Goal: Information Seeking & Learning: Learn about a topic

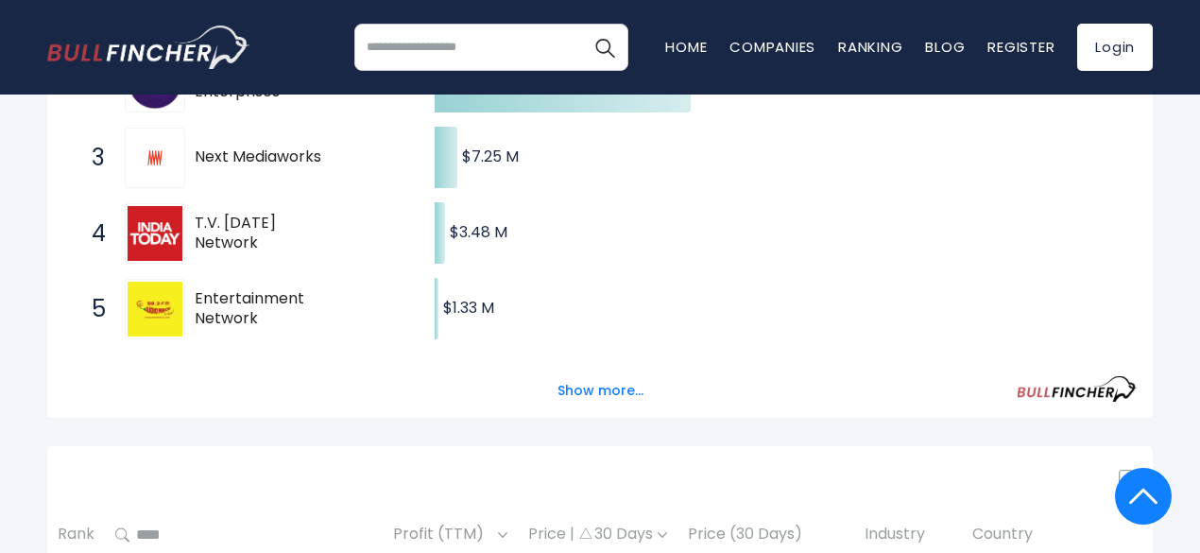
scroll to position [491, 0]
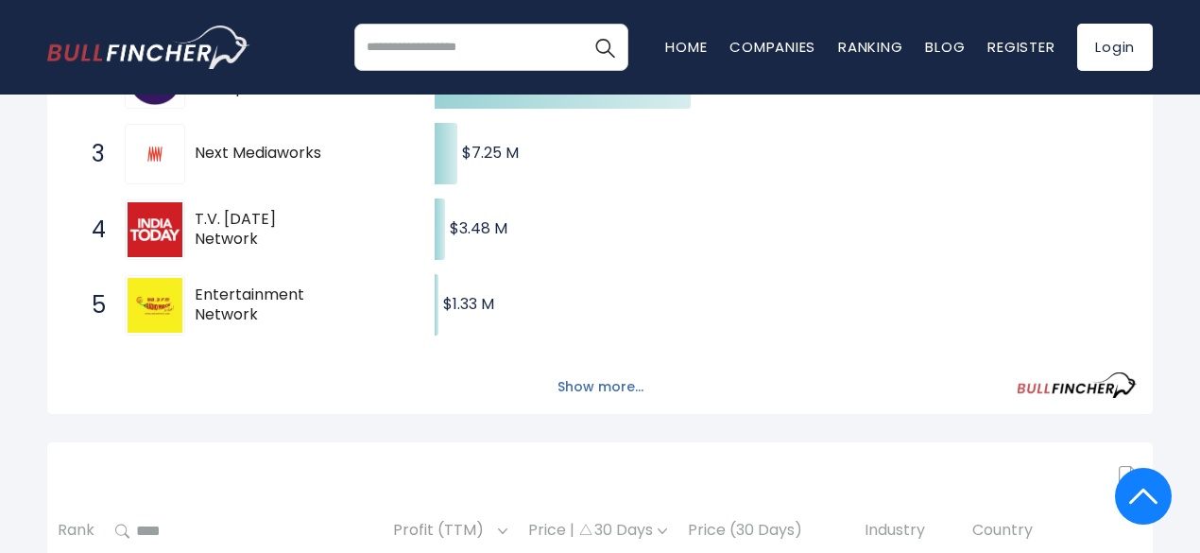
click at [567, 392] on button "Show more..." at bounding box center [600, 386] width 109 height 31
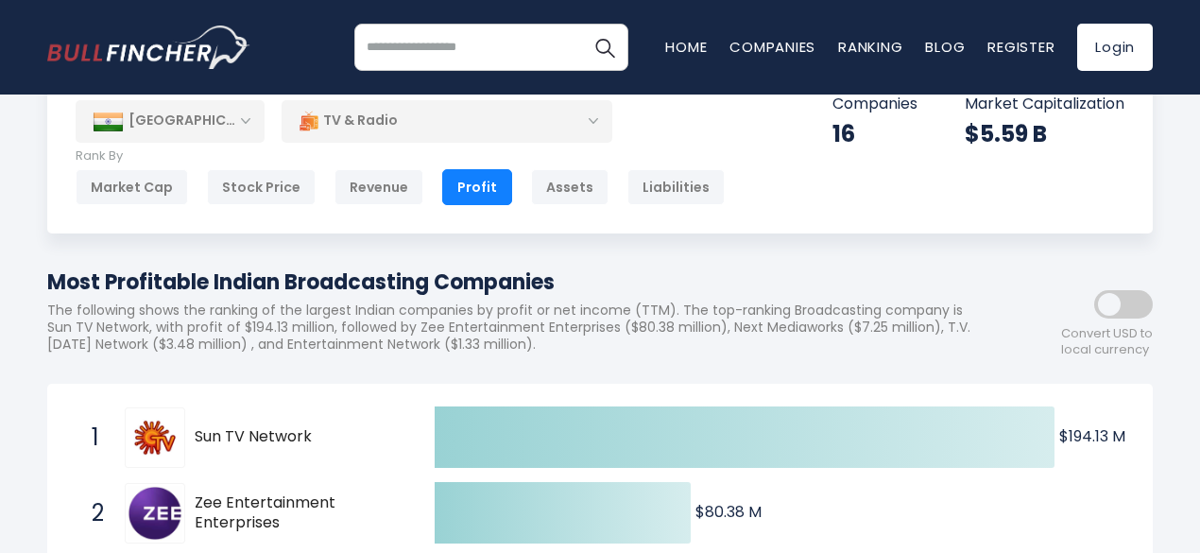
scroll to position [0, 0]
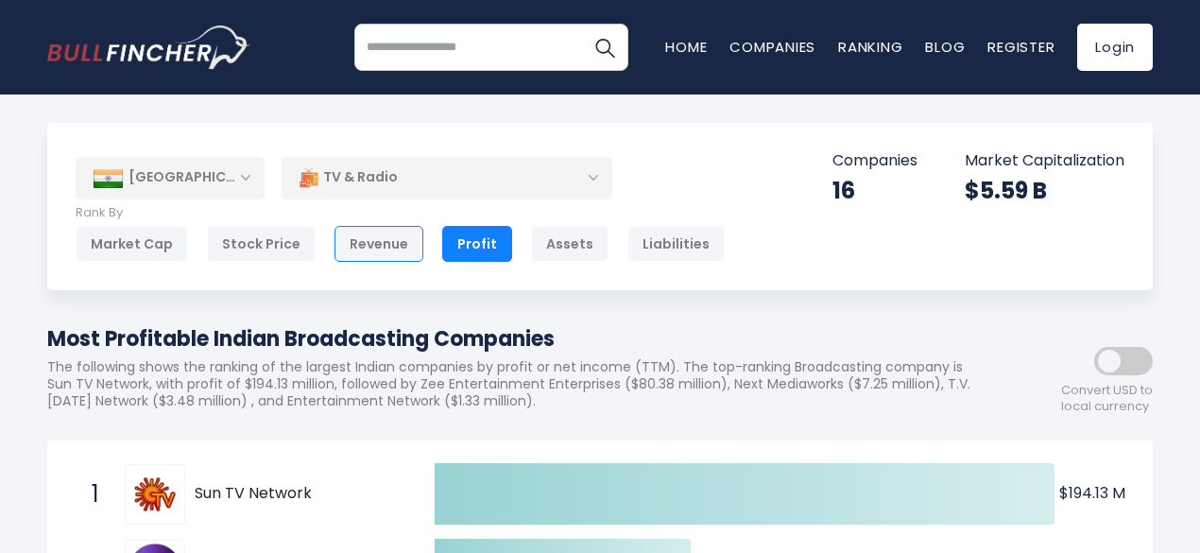
click at [389, 255] on div "Revenue" at bounding box center [379, 244] width 89 height 36
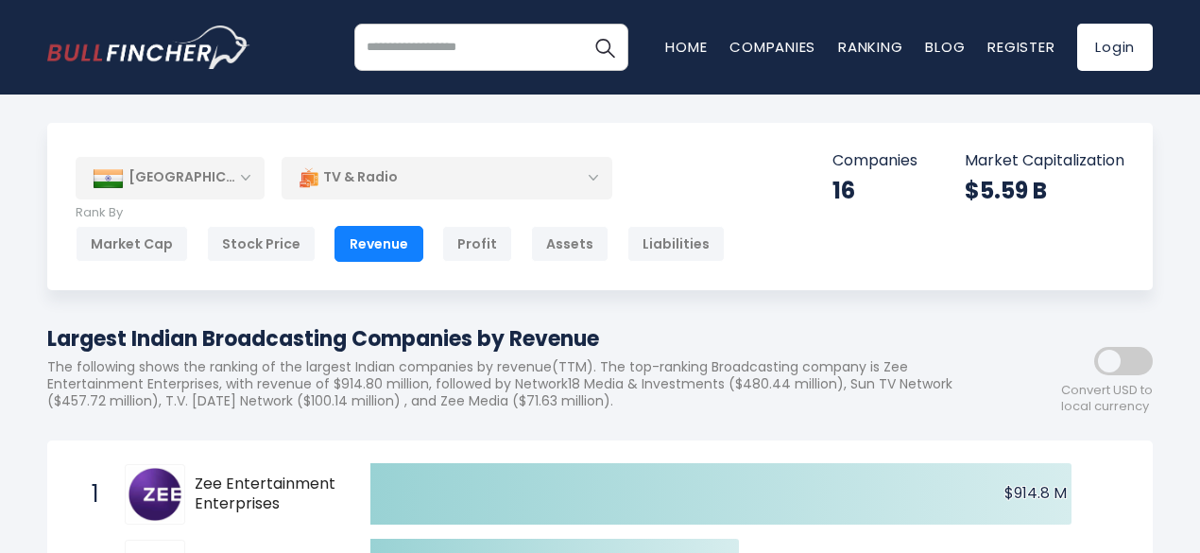
click at [597, 178] on div "TV & Radio" at bounding box center [447, 177] width 331 height 43
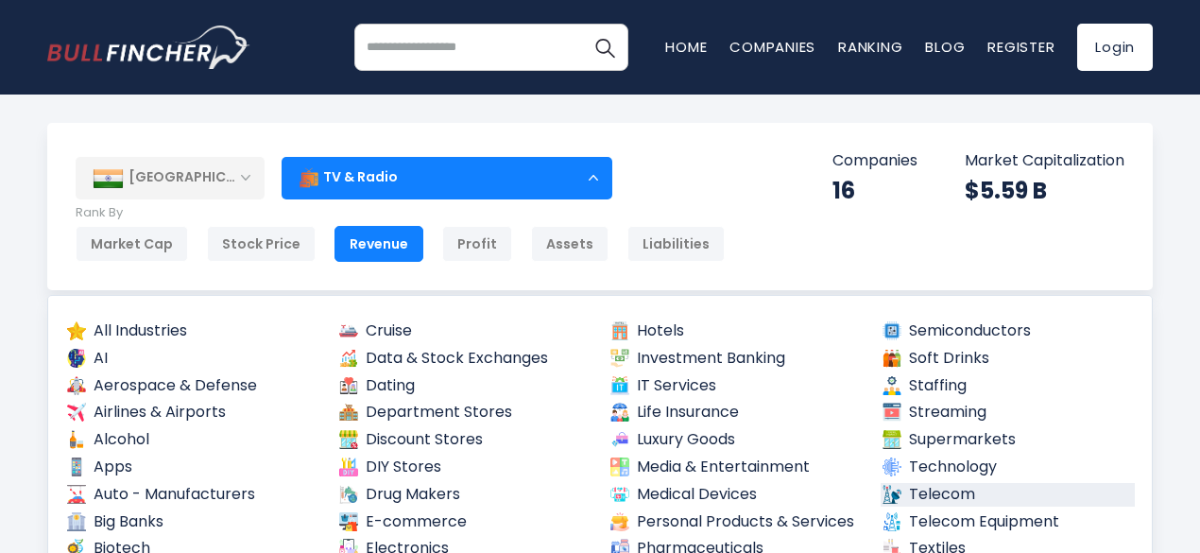
click at [928, 490] on link "Telecom" at bounding box center [1008, 495] width 255 height 24
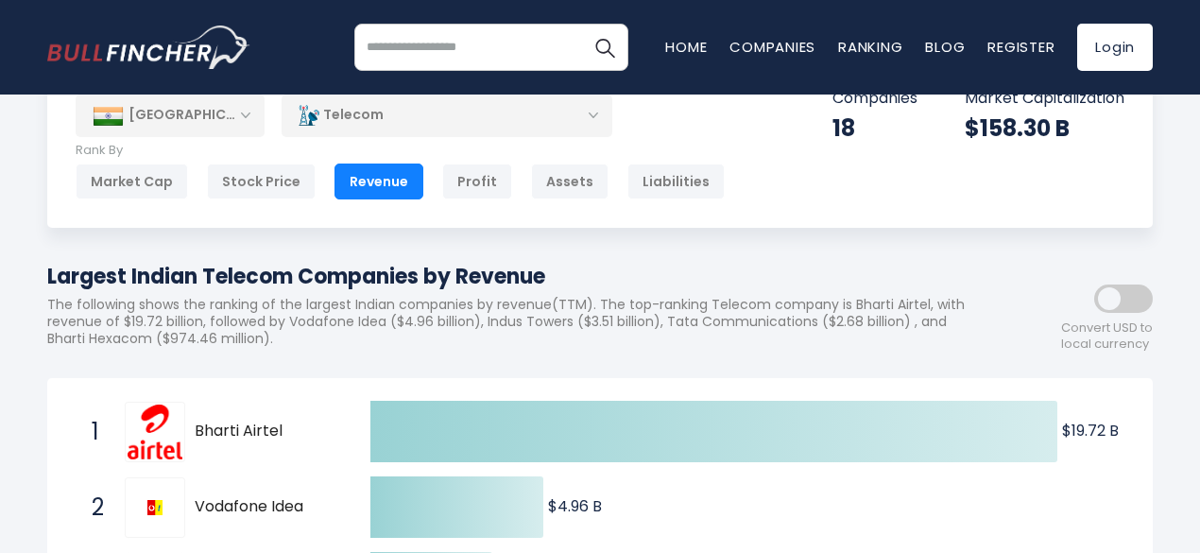
scroll to position [38, 0]
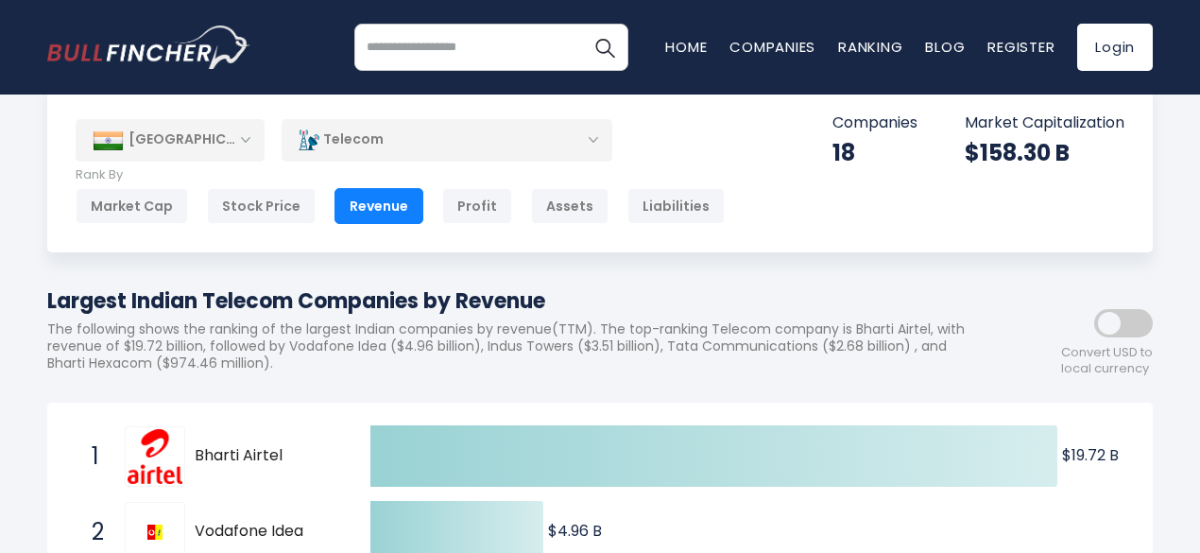
click at [584, 133] on div "Telecom" at bounding box center [447, 139] width 331 height 43
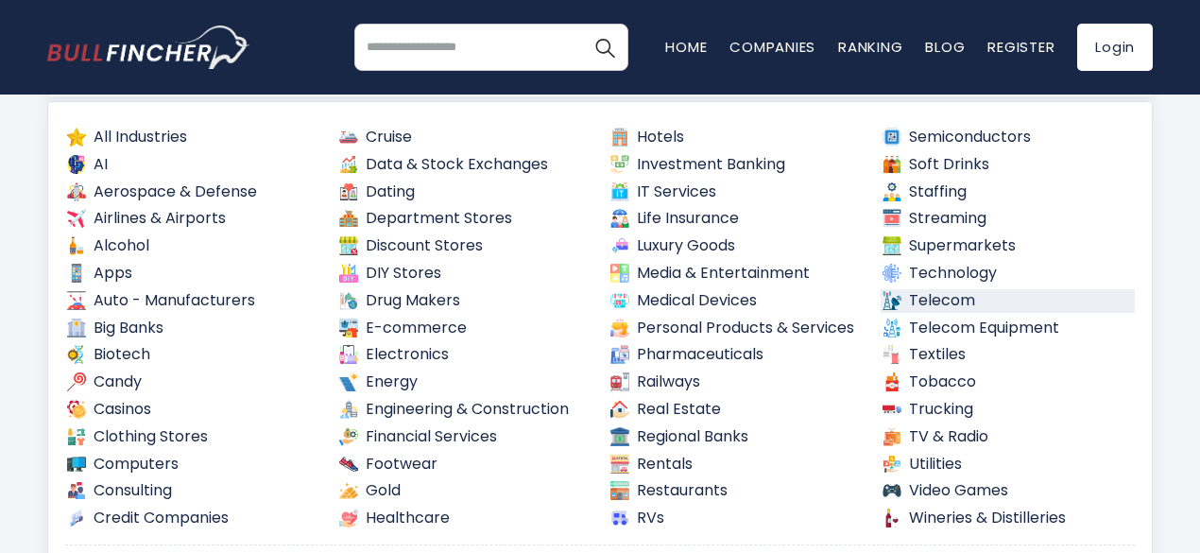
scroll to position [189, 0]
